Goal: Navigation & Orientation: Go to known website

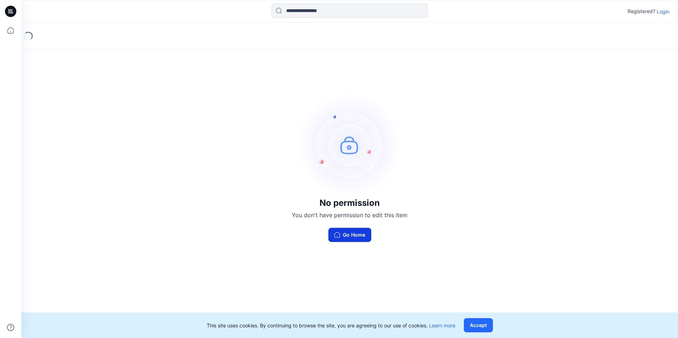
click at [344, 235] on button "Go Home" at bounding box center [349, 235] width 43 height 14
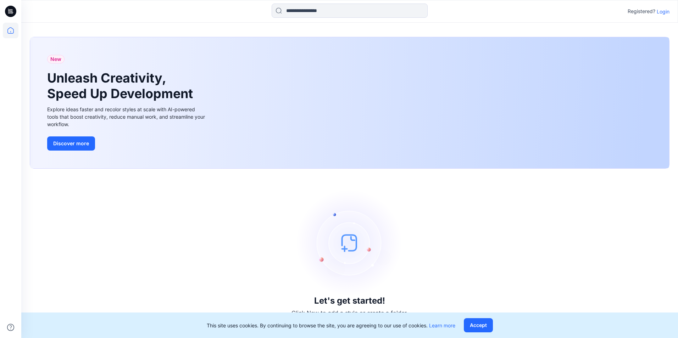
click at [481, 327] on button "Accept" at bounding box center [478, 325] width 29 height 14
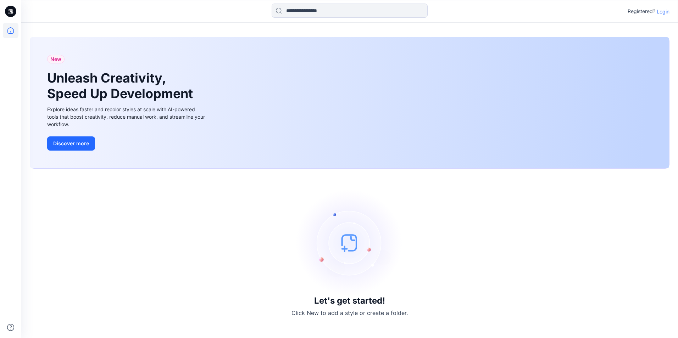
click at [131, 197] on div "Let's get started! Click New to add a style or create a folder." at bounding box center [350, 253] width 640 height 152
click at [8, 31] on icon at bounding box center [11, 31] width 16 height 16
click at [9, 12] on icon at bounding box center [10, 11] width 11 height 11
